Goal: Task Accomplishment & Management: Use online tool/utility

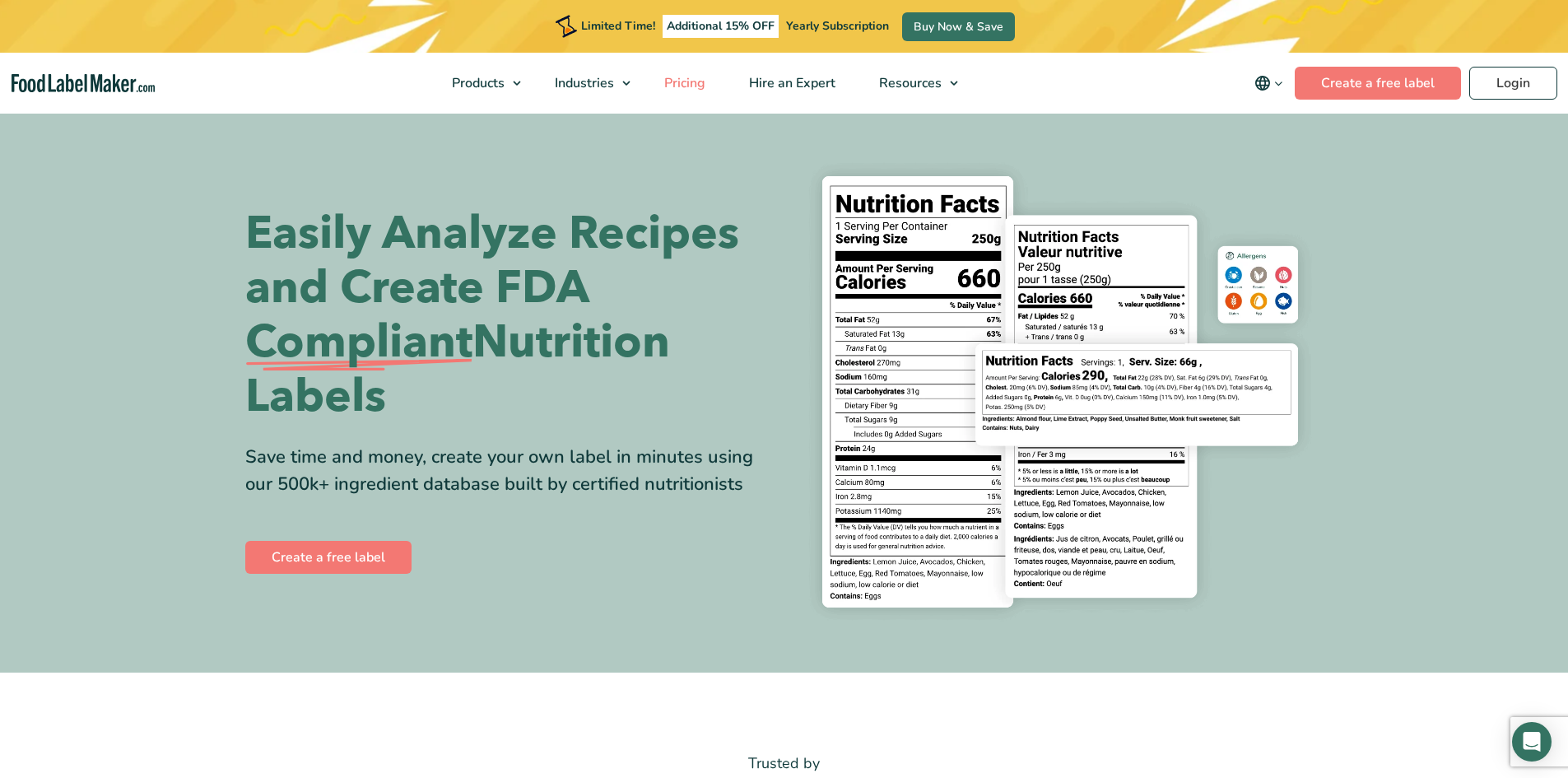
click at [690, 83] on span "Pricing" at bounding box center [683, 84] width 48 height 18
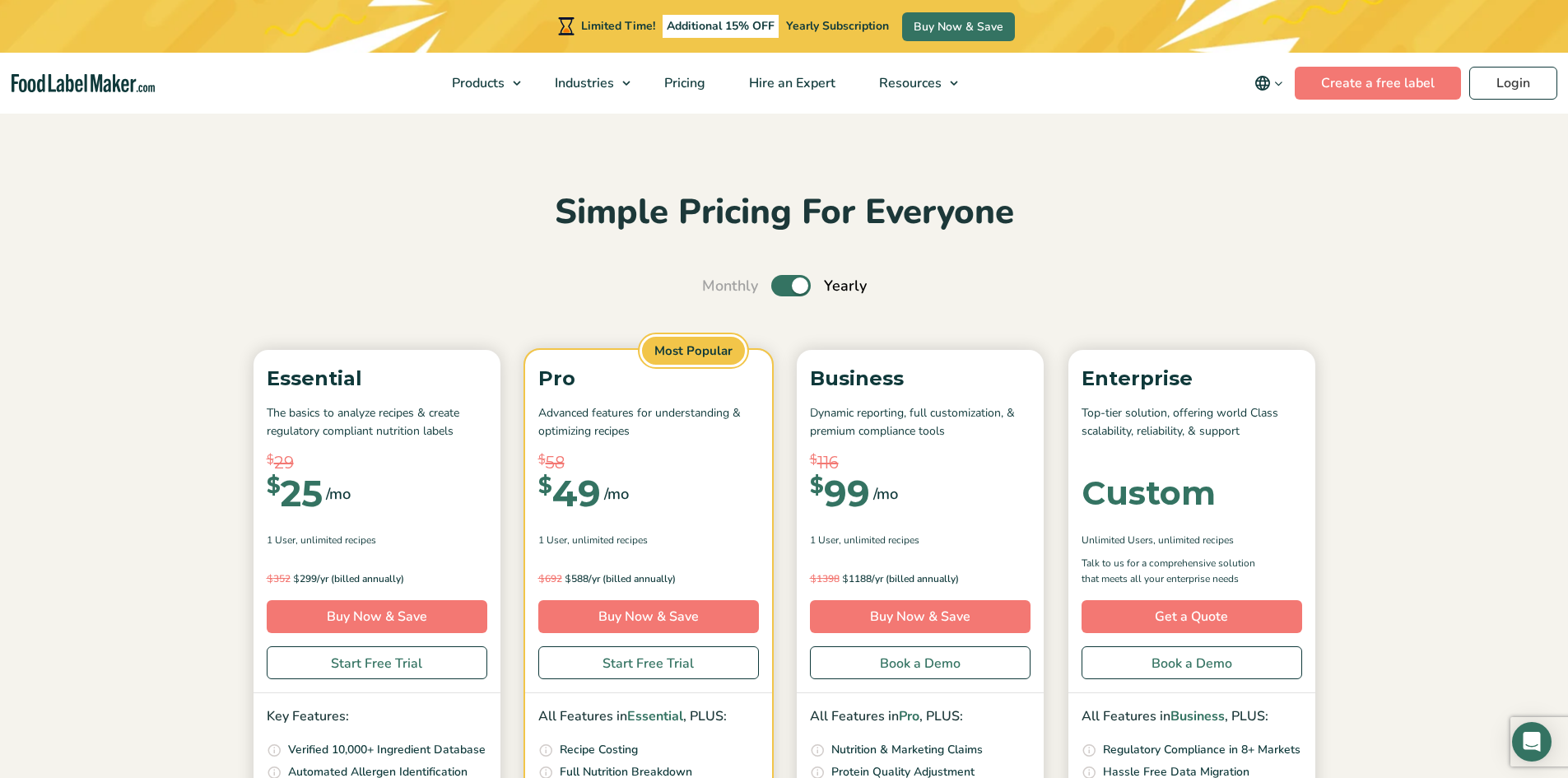
drag, startPoint x: 0, startPoint y: 0, endPoint x: 1341, endPoint y: 281, distance: 1370.1
click at [1341, 281] on section "Simple Pricing For Everyone Monthly Toggle Yearly (6 Month Free + 2 Free Nutrit…" at bounding box center [784, 608] width 1568 height 995
click at [1345, 82] on link "Create a free label" at bounding box center [1377, 83] width 166 height 33
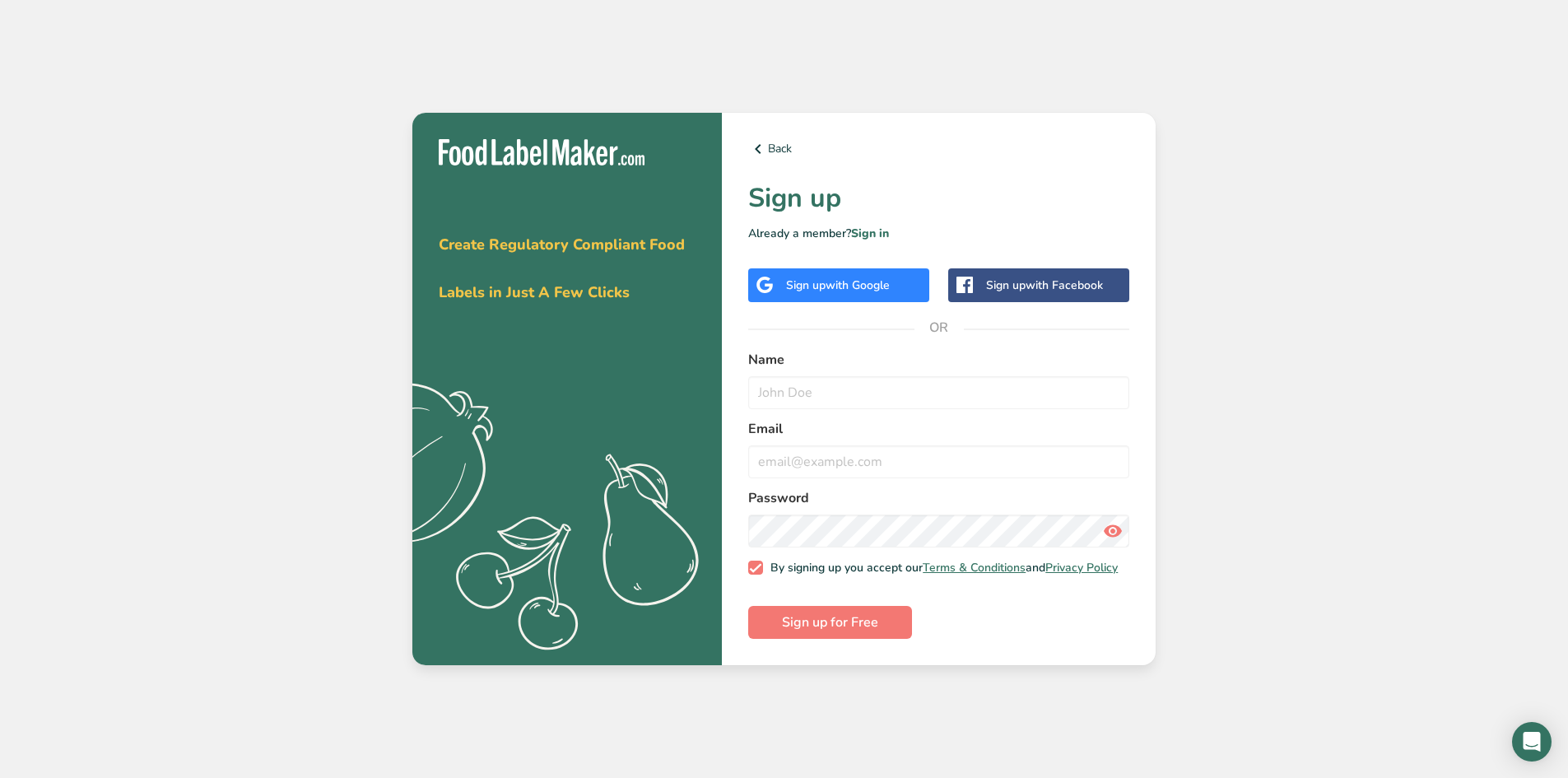
click at [843, 285] on span "with Google" at bounding box center [858, 285] width 64 height 15
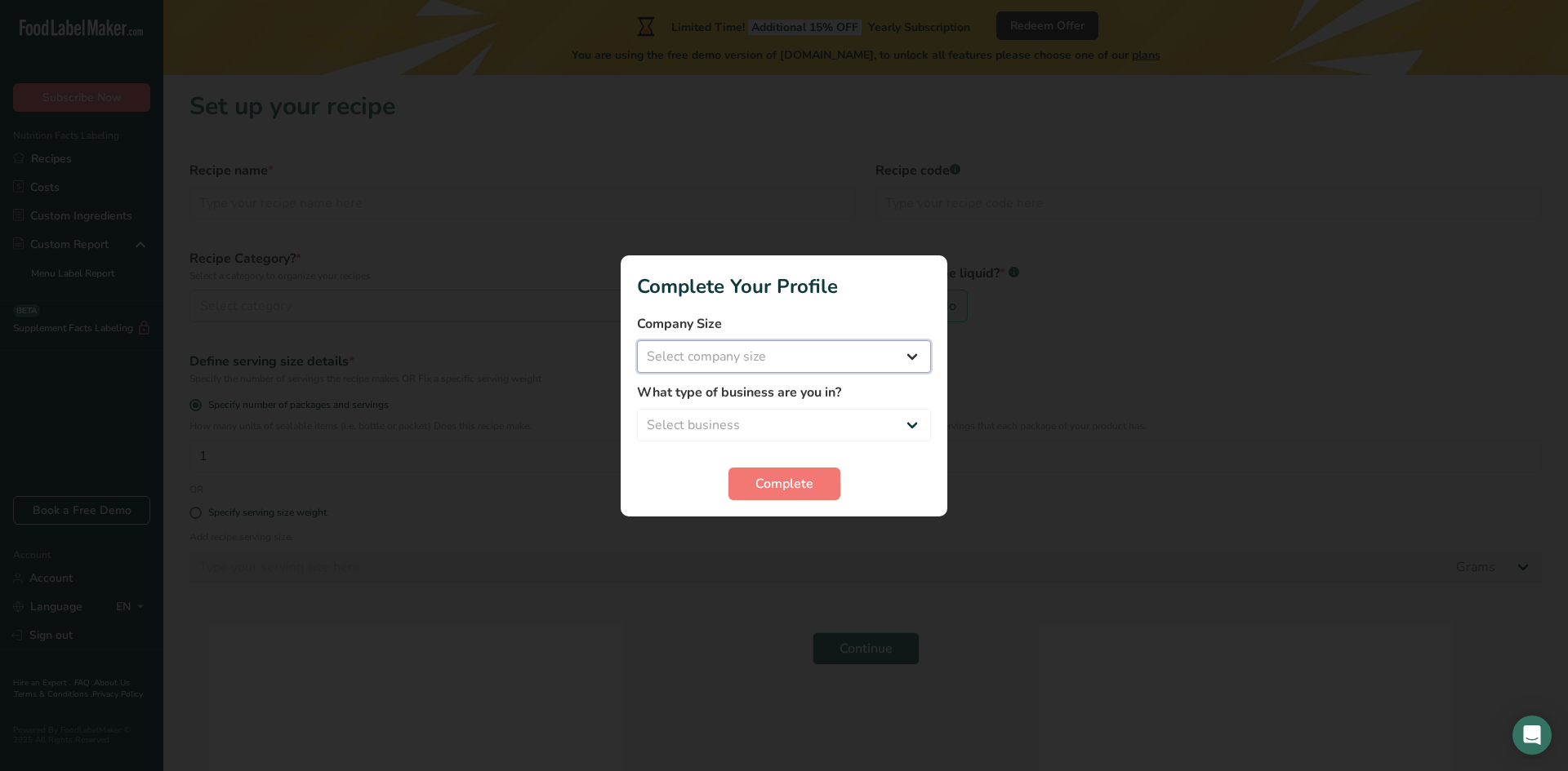
click at [867, 361] on select "Select company size Fewer than 10 Employees 10 to 50 Employees 51 to 500 Employ…" at bounding box center [784, 356] width 294 height 32
select select "2"
click at [637, 340] on select "Select company size Fewer than 10 Employees 10 to 50 Employees 51 to 500 Employ…" at bounding box center [784, 356] width 294 height 32
click at [847, 417] on select "Select business Packaged Food Manufacturer Restaurant & Cafe Bakery Meal Plans …" at bounding box center [784, 426] width 294 height 32
select select "2"
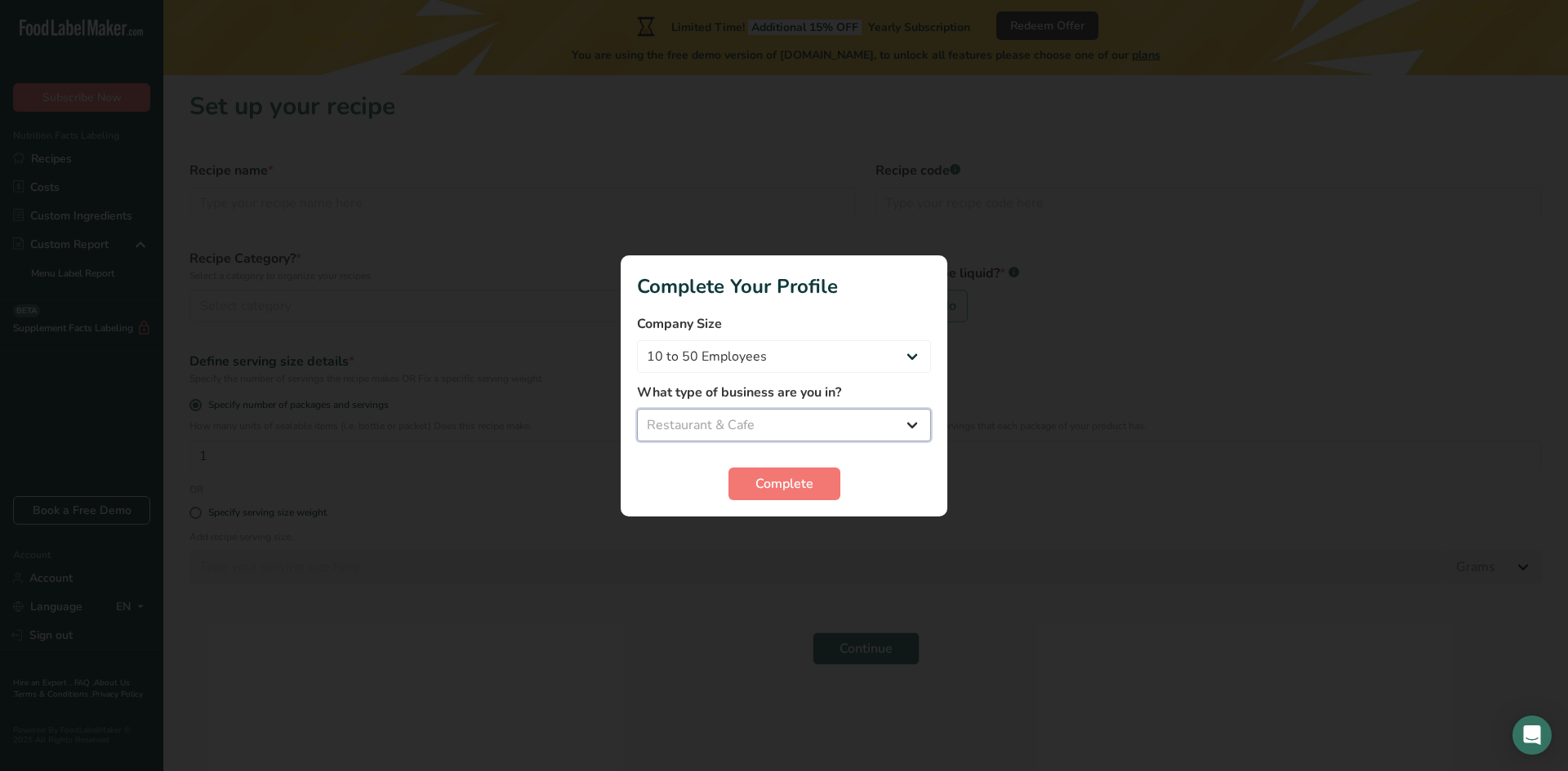
click at [637, 409] on select "Select business Packaged Food Manufacturer Restaurant & Cafe Bakery Meal Plans …" at bounding box center [784, 426] width 294 height 32
click at [763, 480] on span "Complete" at bounding box center [784, 484] width 58 height 20
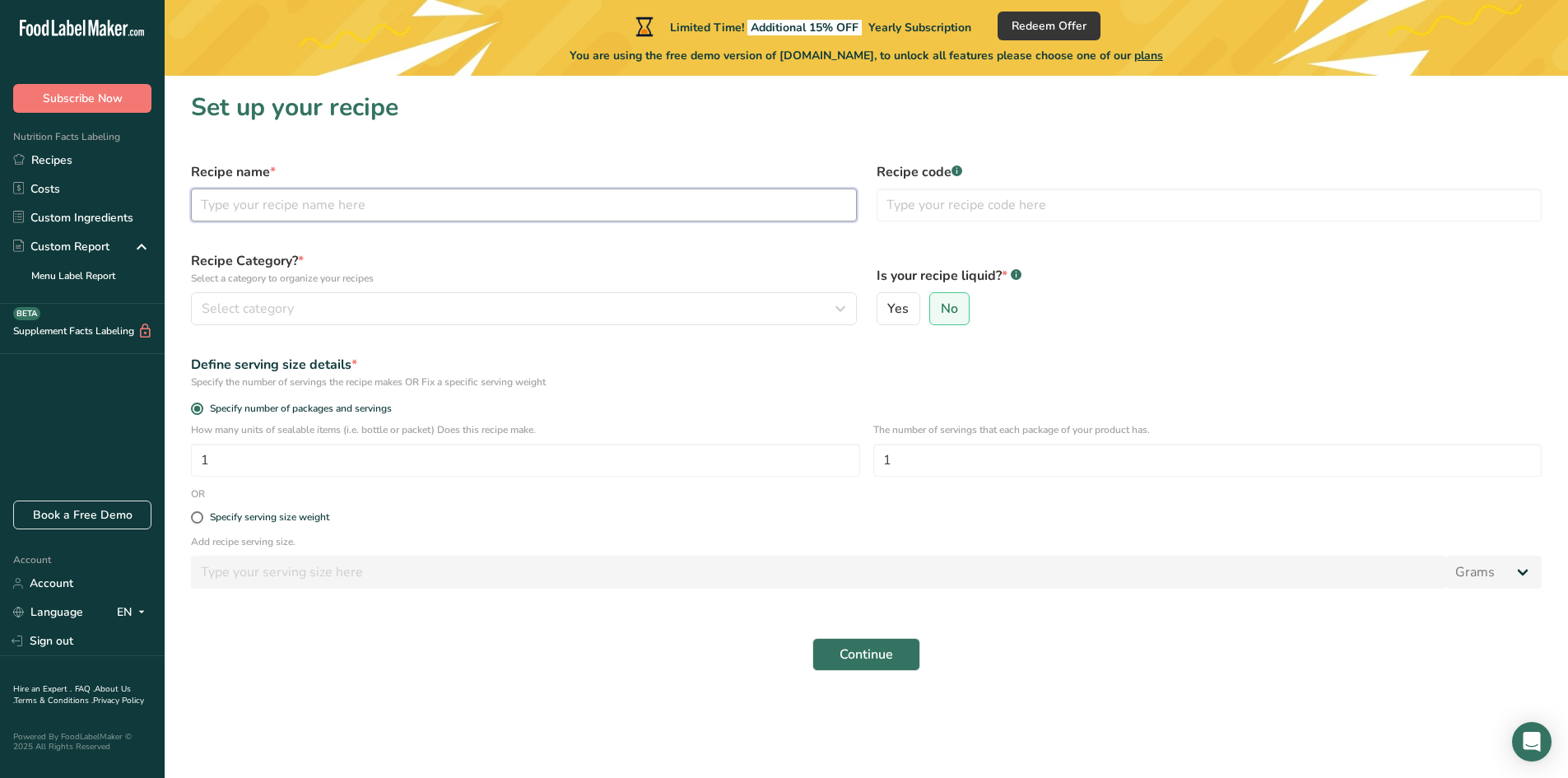
click at [567, 197] on input "text" at bounding box center [524, 205] width 666 height 33
type input "Lasagna"
click at [514, 308] on div "Select category" at bounding box center [518, 309] width 634 height 20
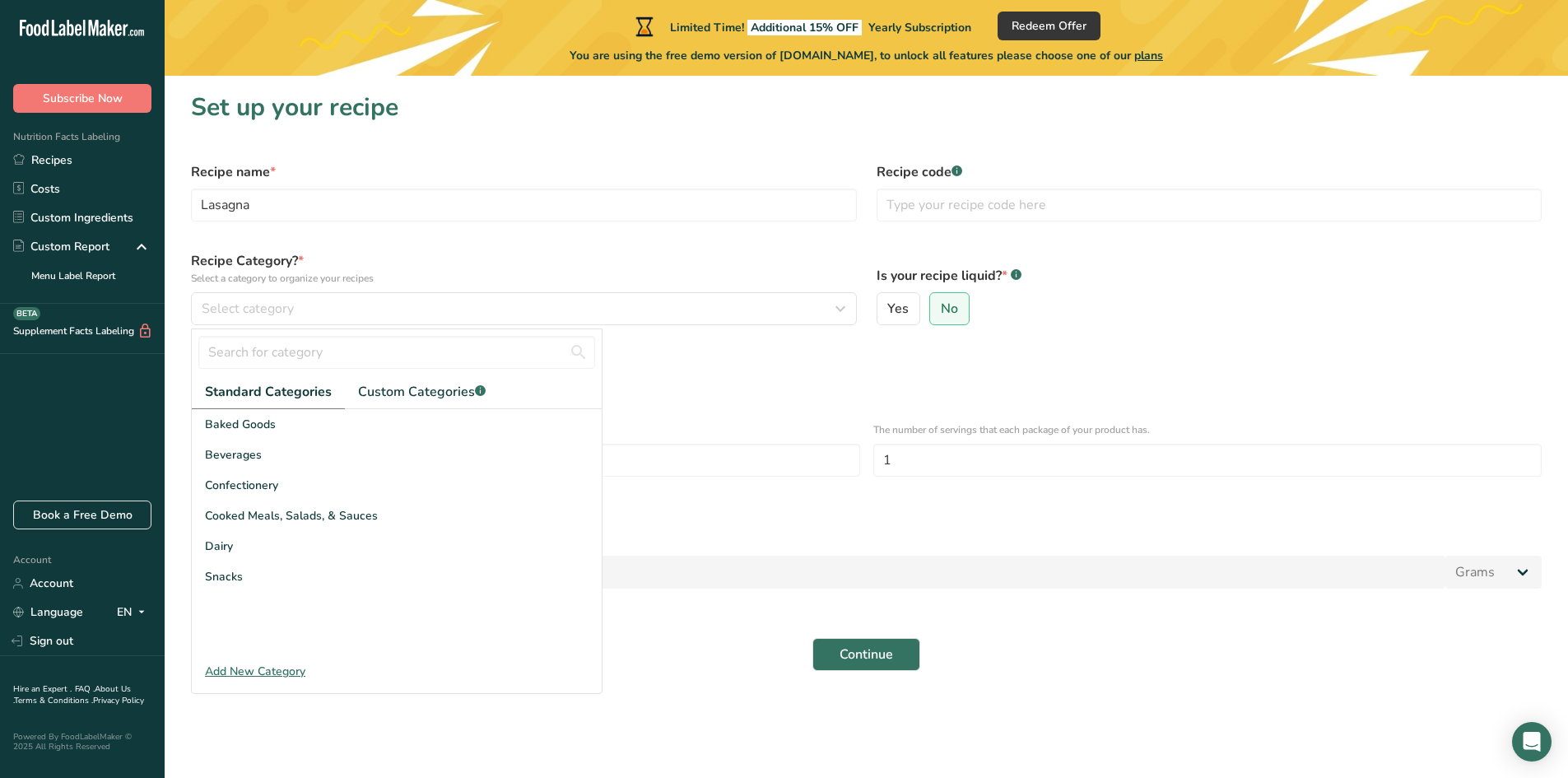
click at [273, 675] on div "Add New Category" at bounding box center [397, 671] width 410 height 17
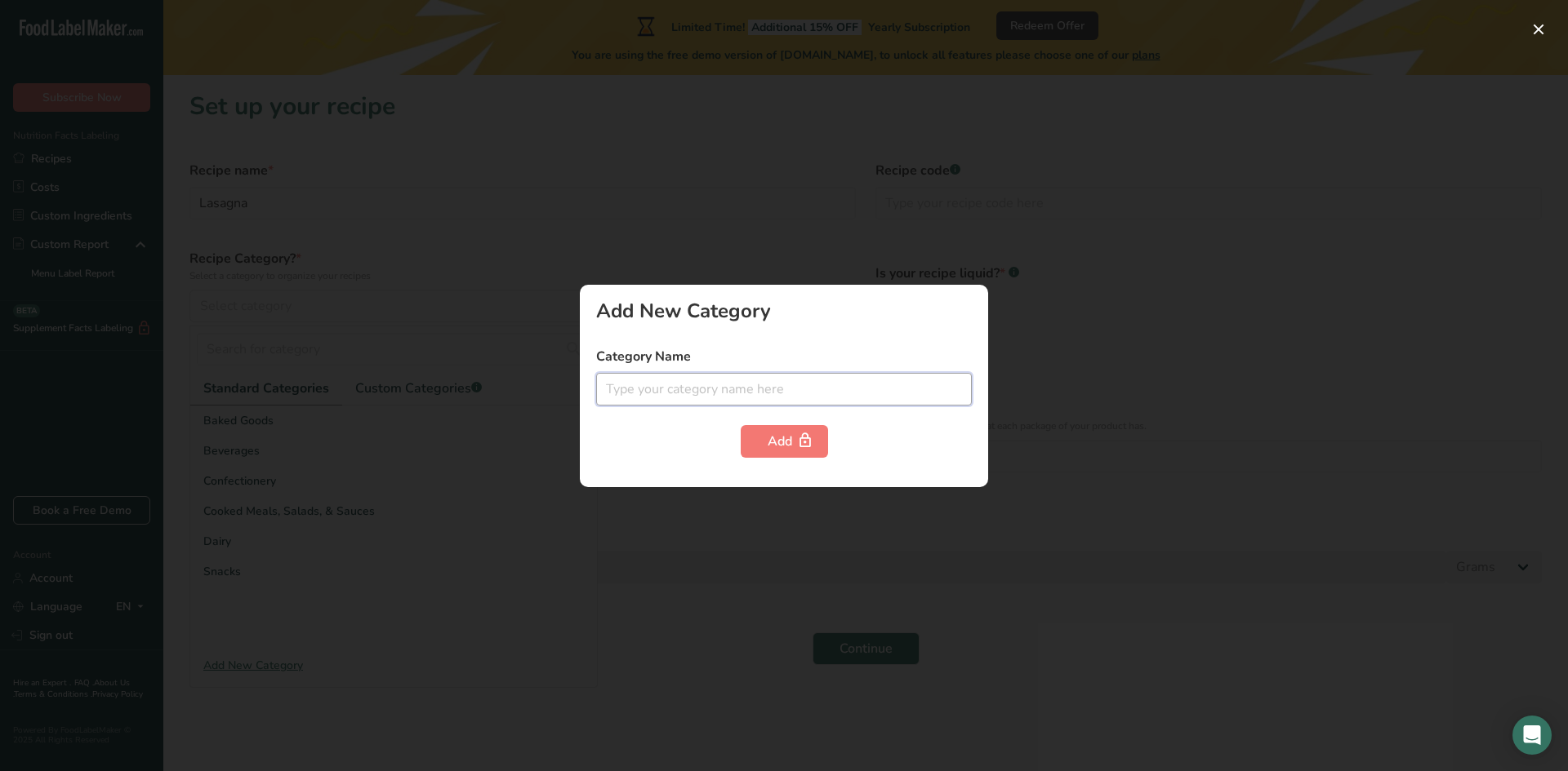
click at [616, 386] on input "text" at bounding box center [783, 390] width 375 height 32
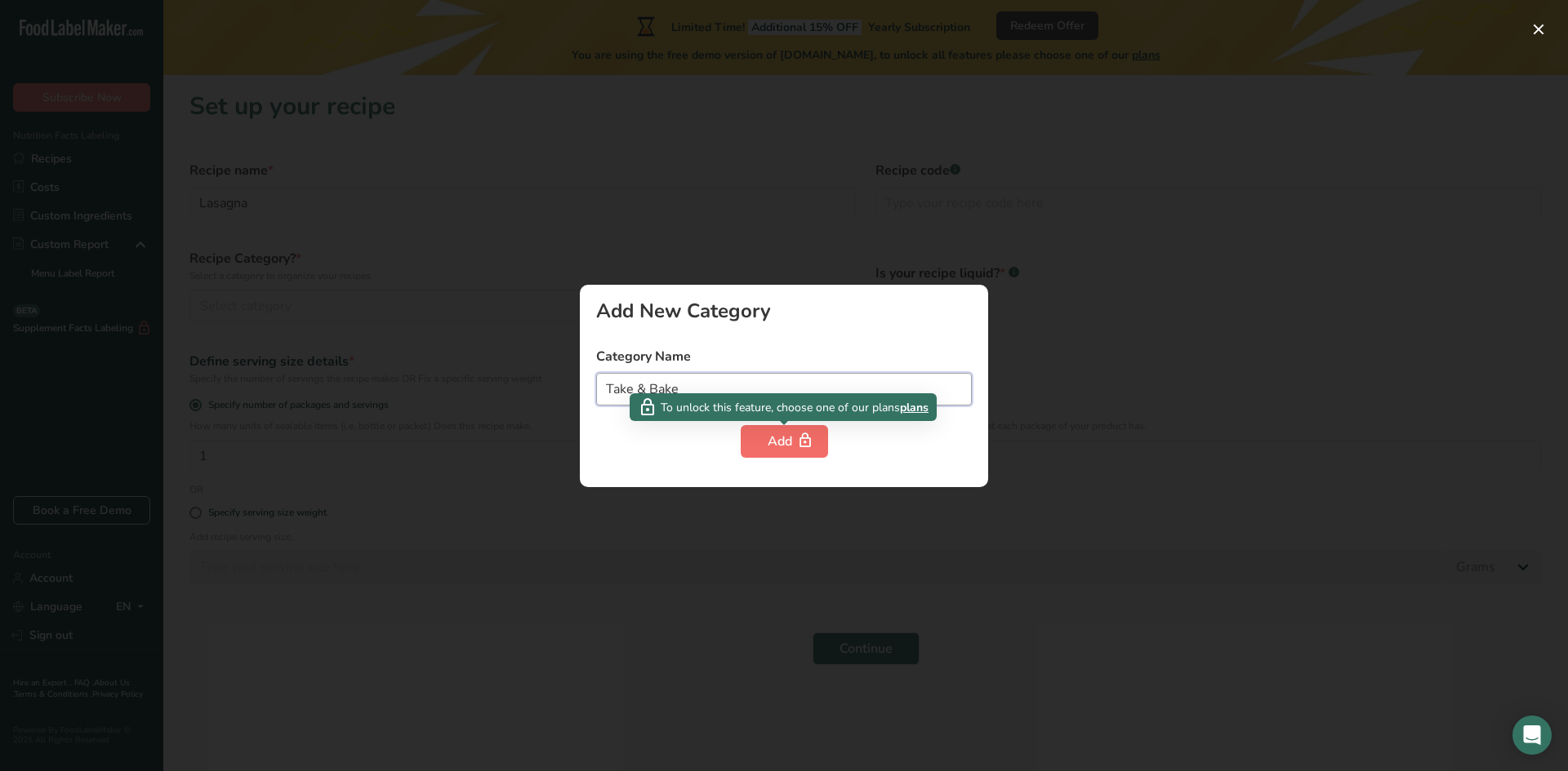
type input "Take & Bake"
click at [768, 441] on div "Add" at bounding box center [784, 442] width 33 height 20
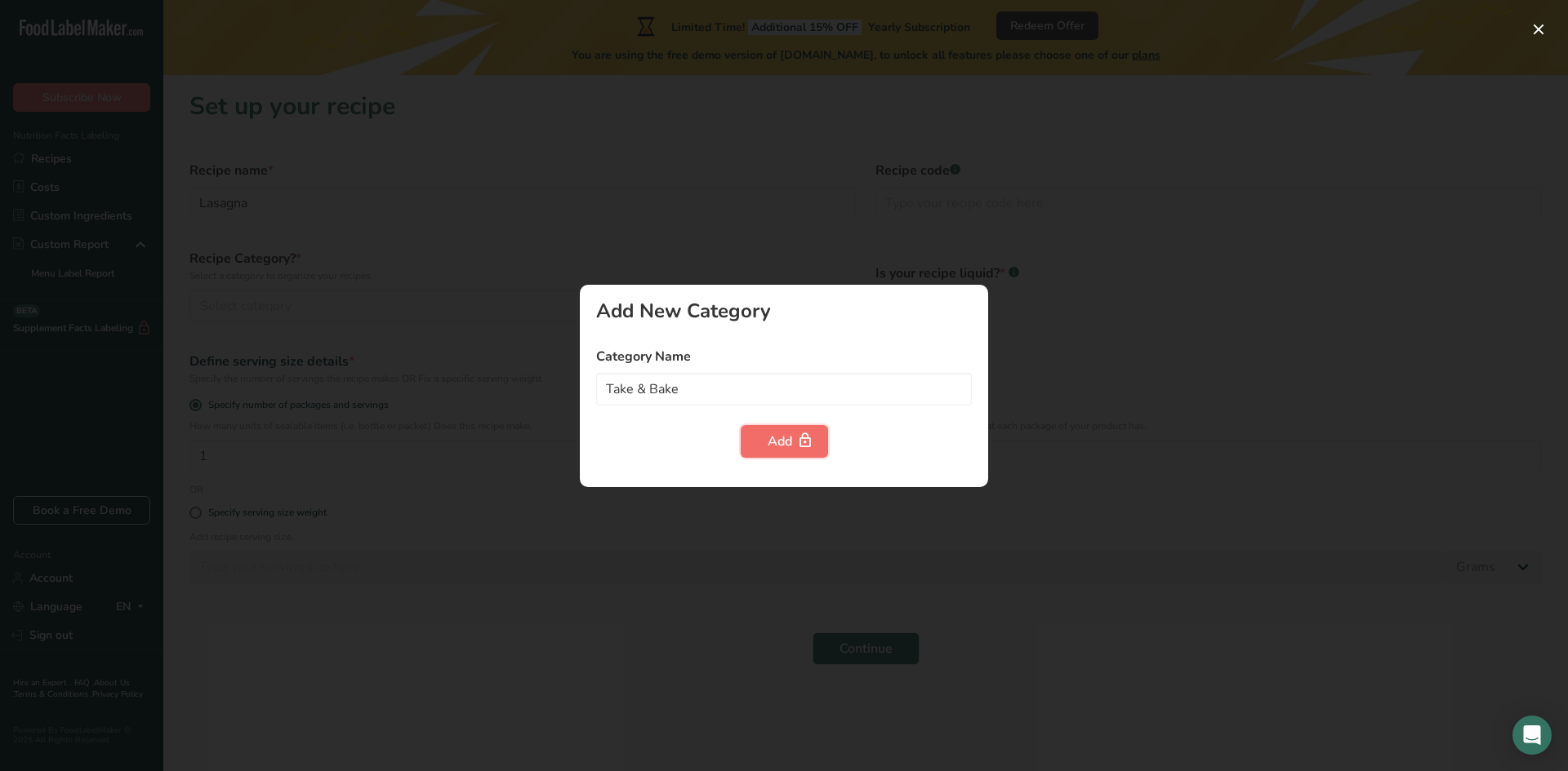
click at [783, 441] on div "Add" at bounding box center [784, 442] width 33 height 20
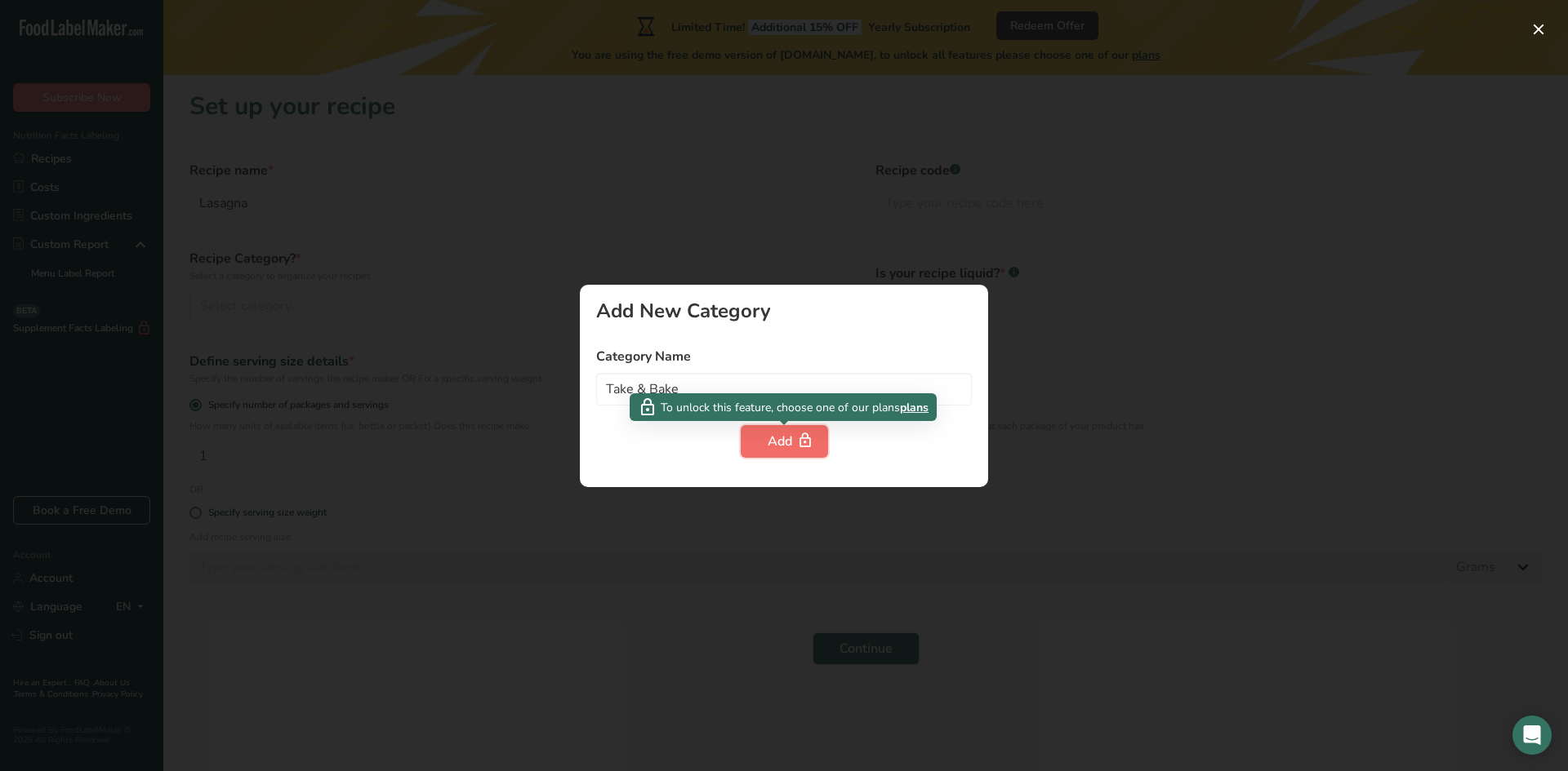
click at [783, 441] on div "Add" at bounding box center [784, 442] width 33 height 20
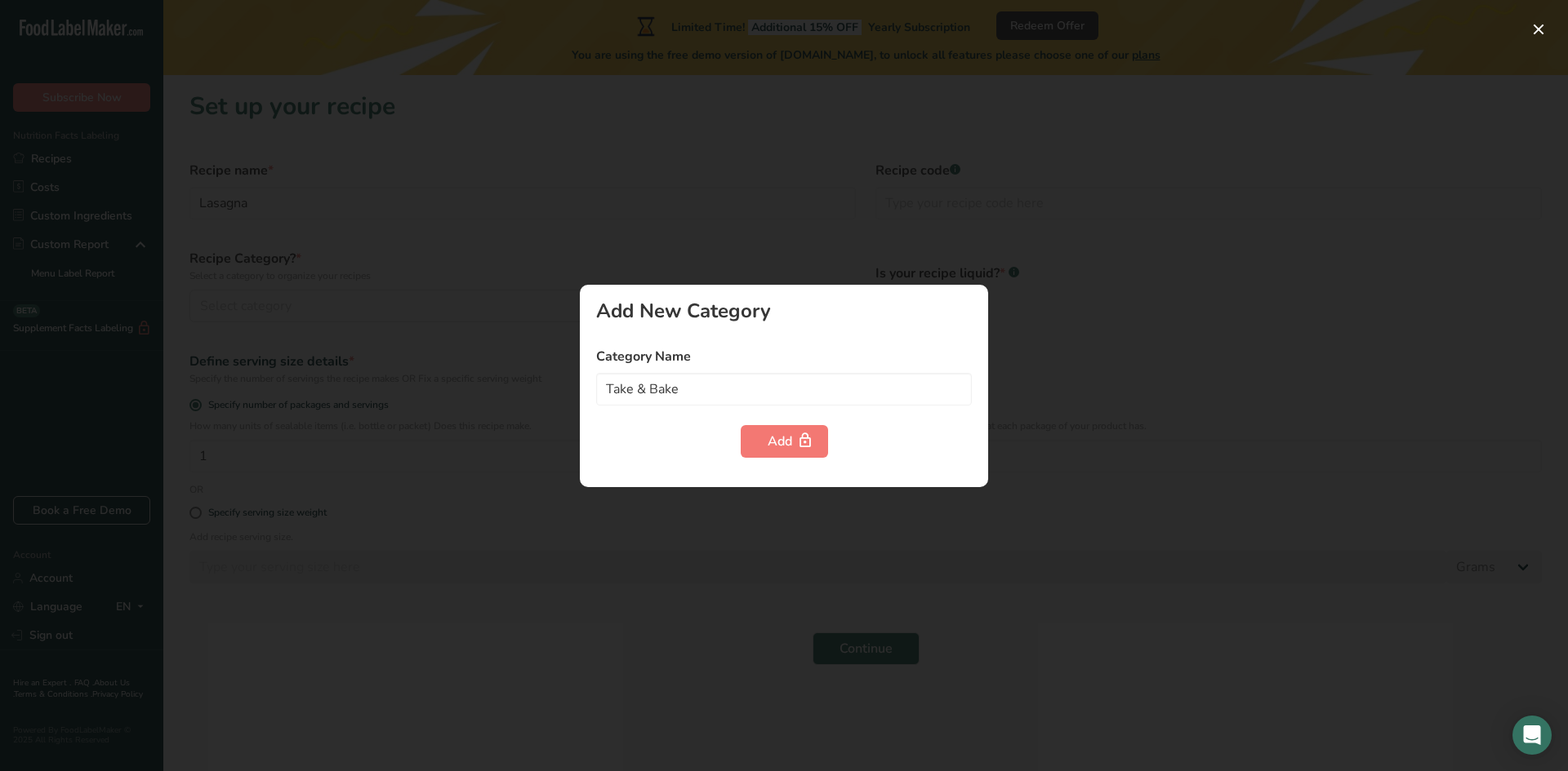
click at [503, 325] on div at bounding box center [784, 385] width 1568 height 771
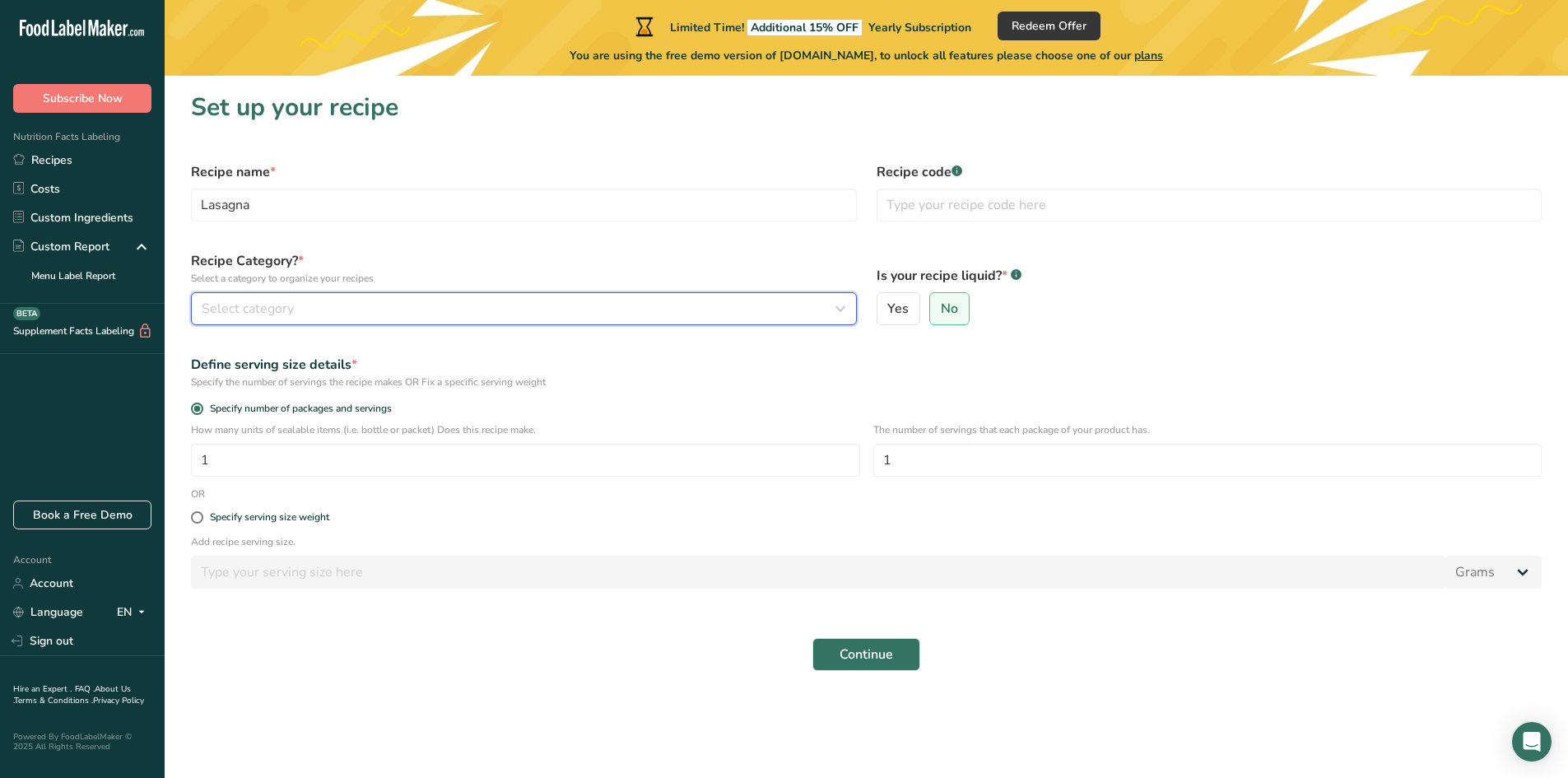
click at [479, 310] on div "Select category" at bounding box center [518, 309] width 634 height 20
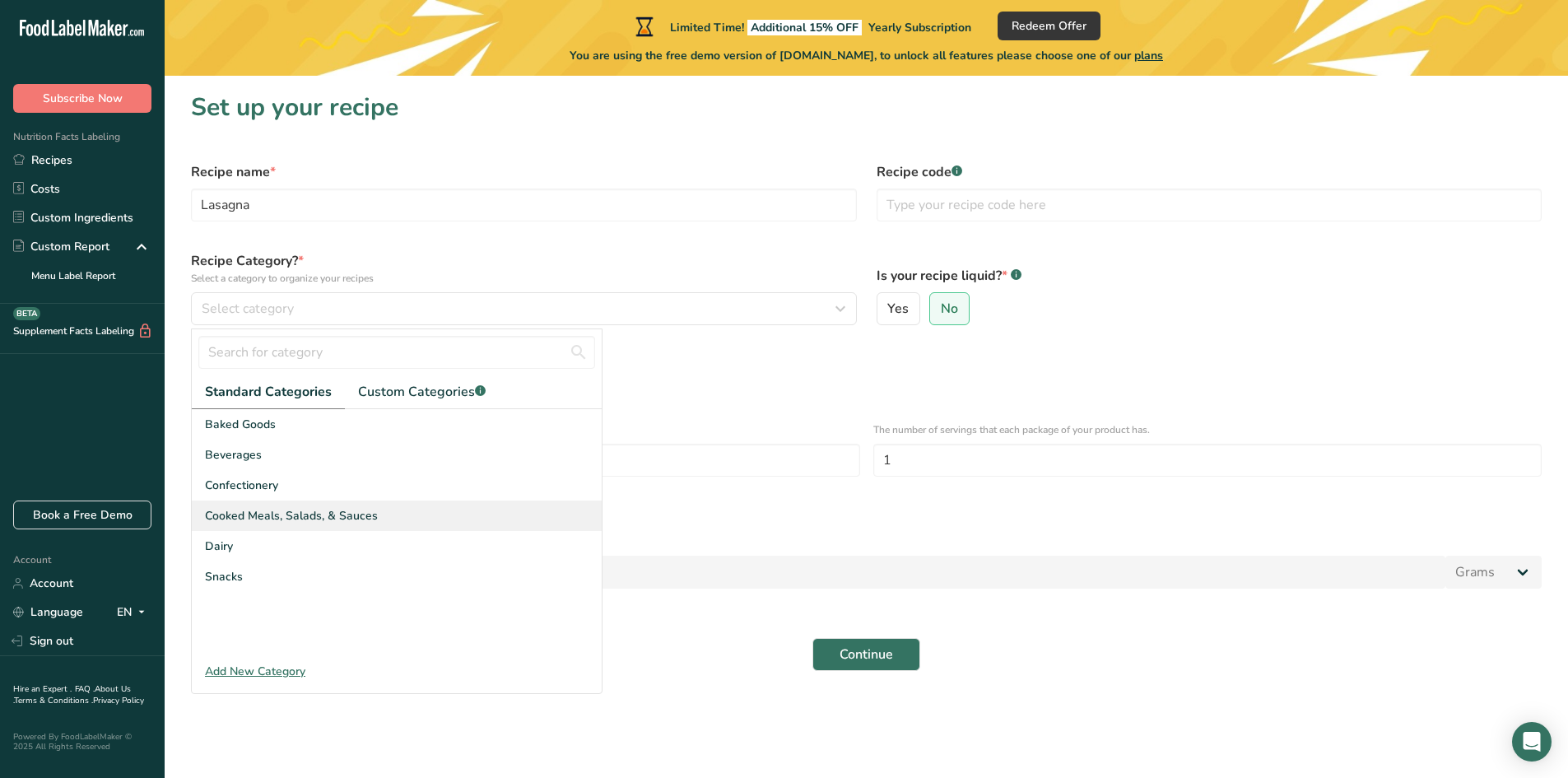
click at [338, 520] on span "Cooked Meals, Salads, & Sauces" at bounding box center [291, 516] width 173 height 17
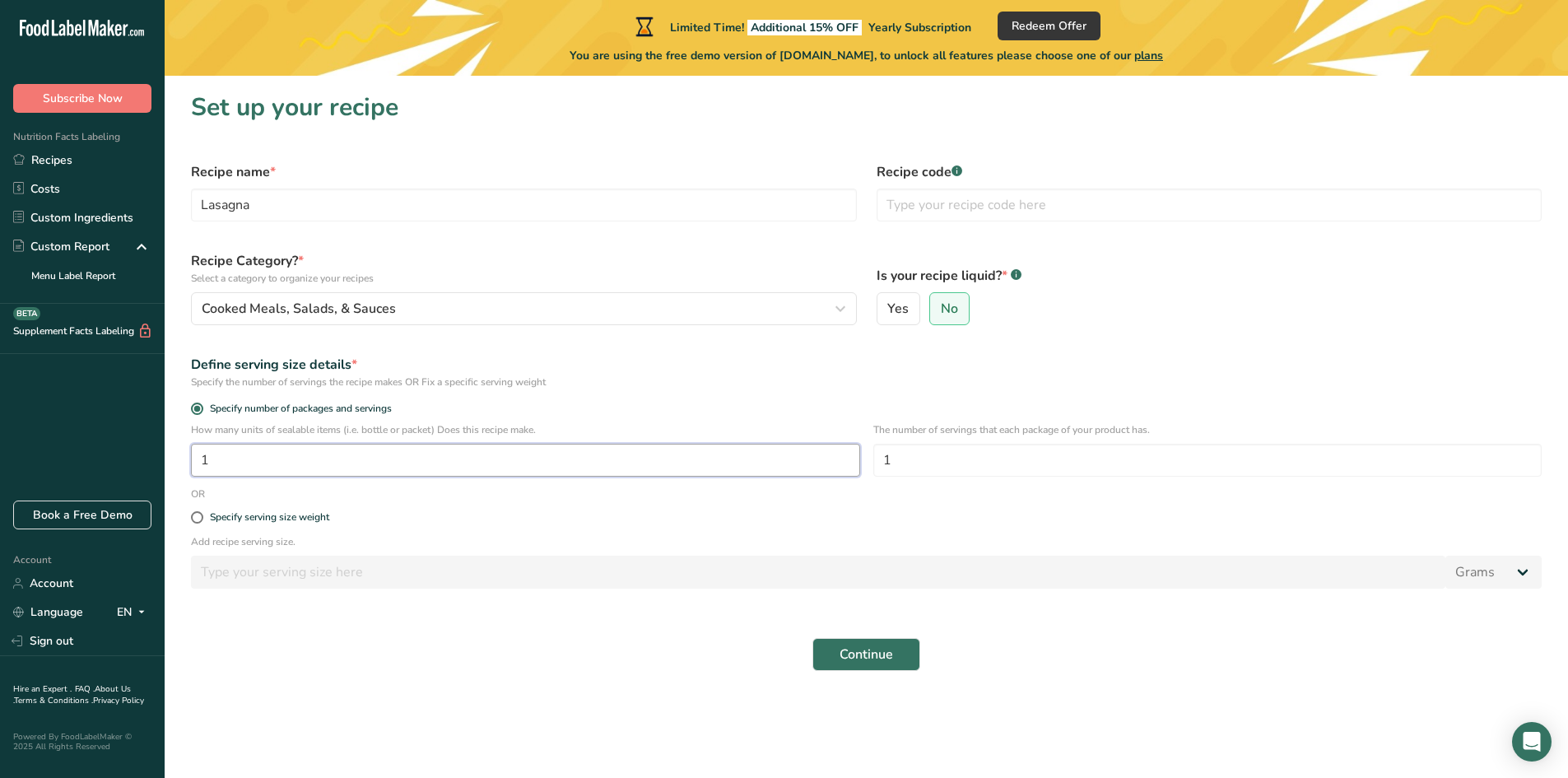
drag, startPoint x: 217, startPoint y: 458, endPoint x: 188, endPoint y: 458, distance: 29.0
click at [188, 458] on div "How many units of sealable items (i.e. bottle or packet) Does this recipe make.…" at bounding box center [867, 454] width 1371 height 64
type input "48"
click at [871, 650] on span "Continue" at bounding box center [866, 655] width 54 height 20
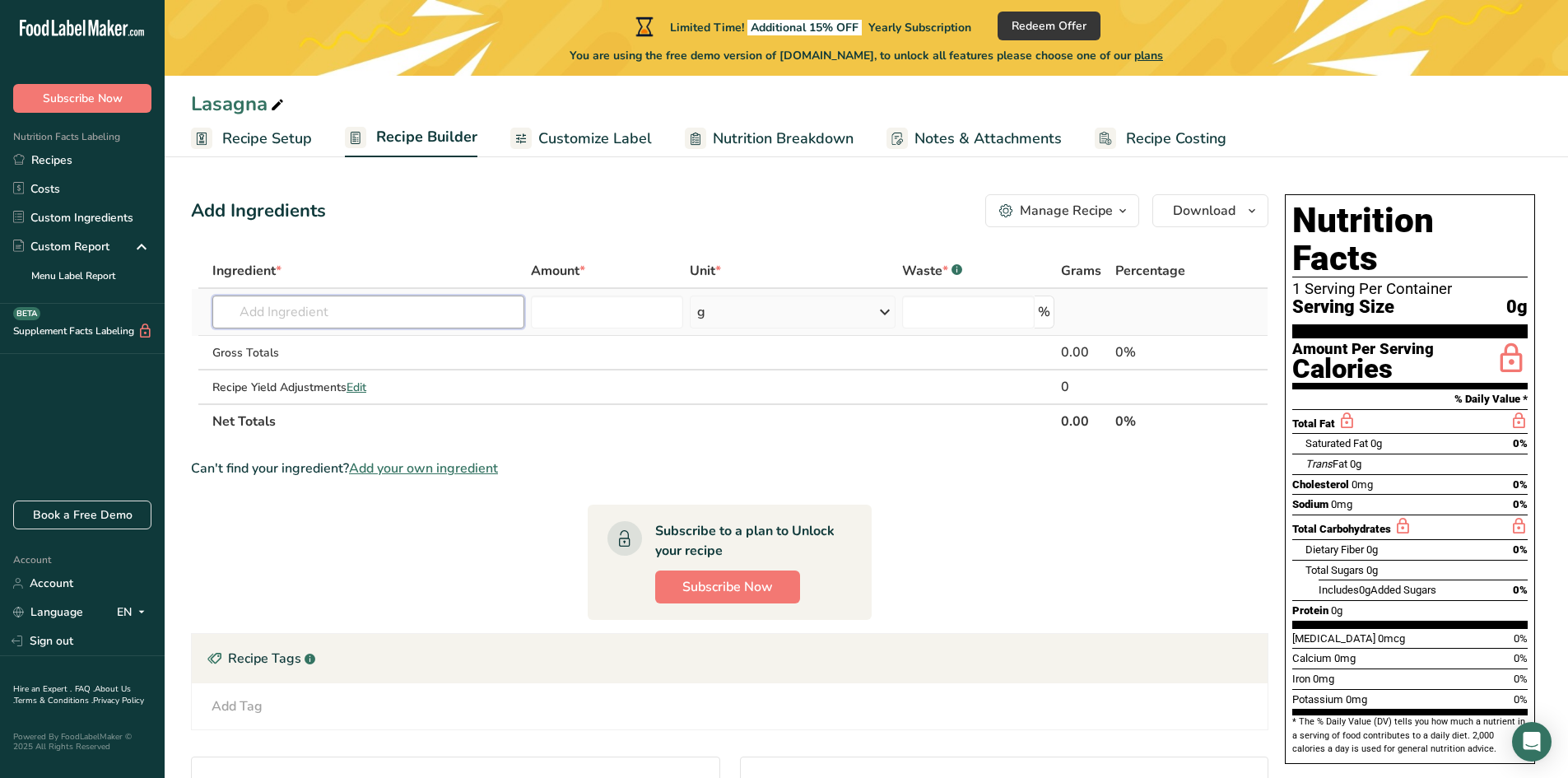
click at [394, 306] on input "text" at bounding box center [368, 312] width 312 height 33
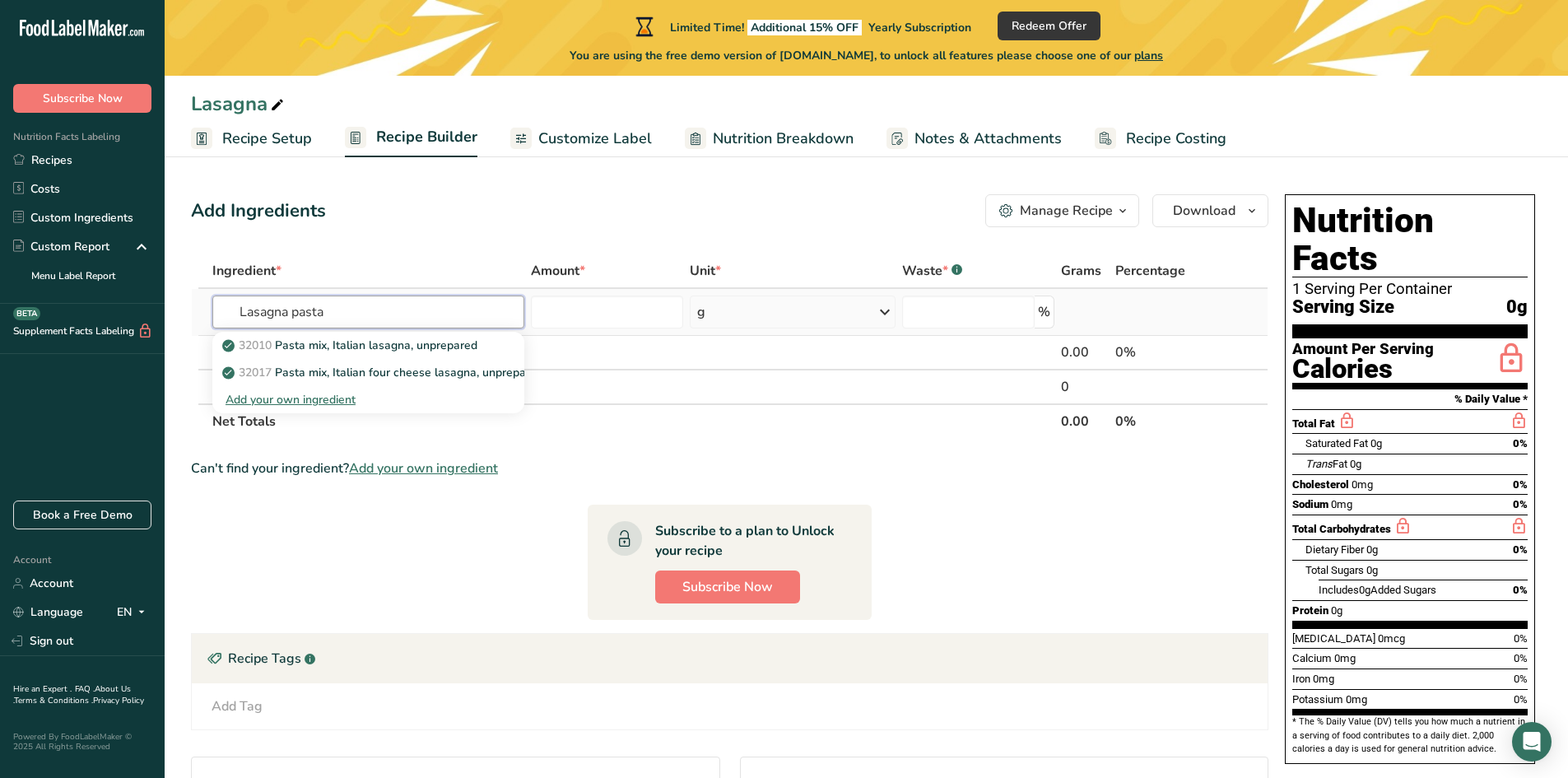
drag, startPoint x: 337, startPoint y: 313, endPoint x: 200, endPoint y: 312, distance: 137.0
click at [200, 312] on tr "Lasagna pasta 32010 Pasta mix, Italian lasagna, unprepared 32017 Pasta mix, Ita…" at bounding box center [730, 312] width 1076 height 47
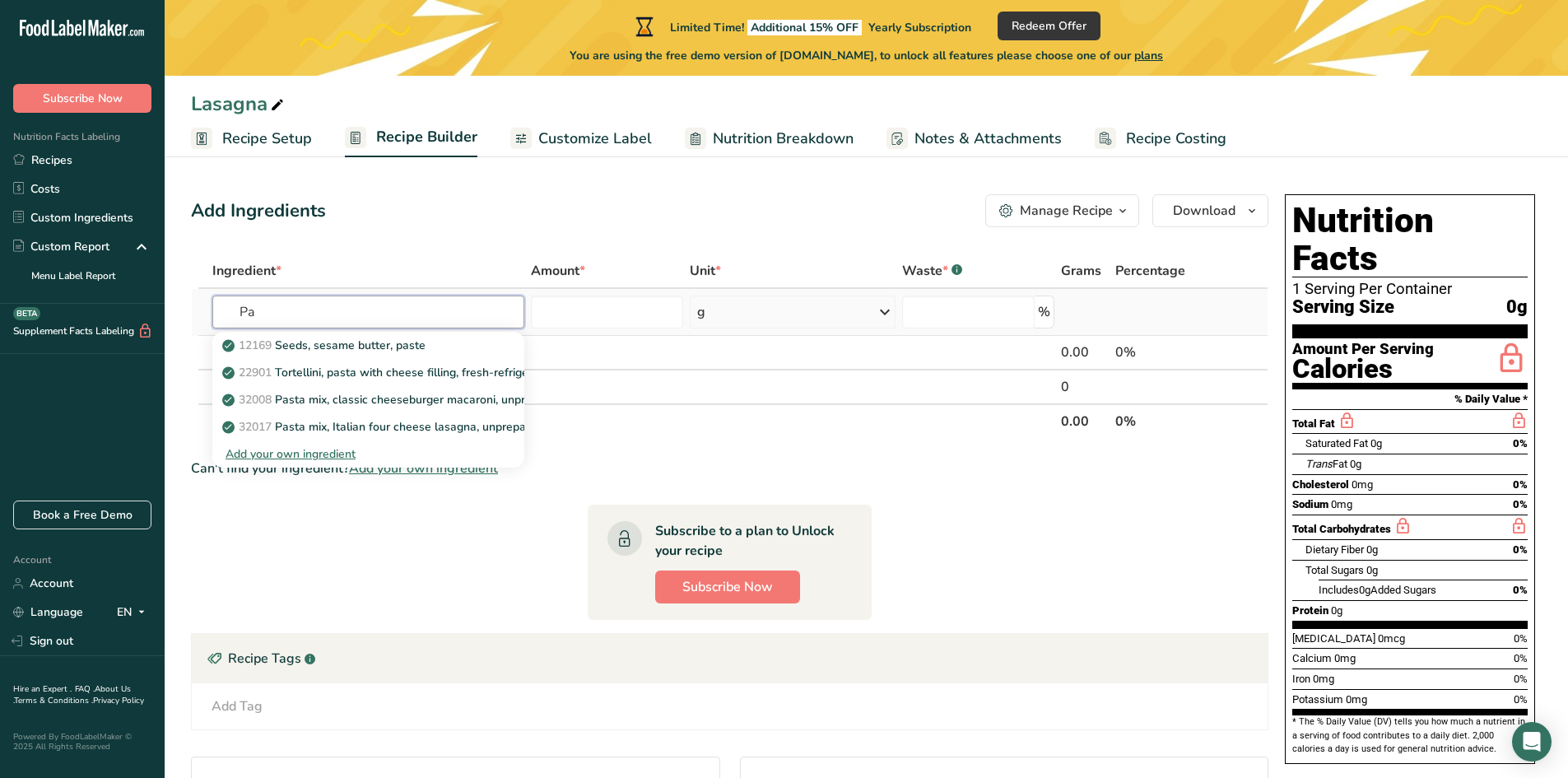
type input "P"
